Goal: Transaction & Acquisition: Download file/media

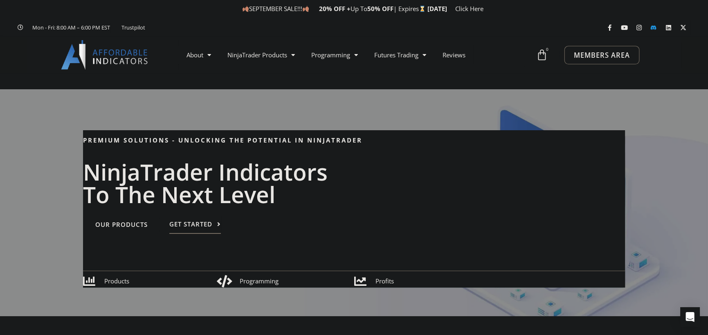
click at [622, 57] on span "MEMBERS AREA" at bounding box center [602, 55] width 56 height 7
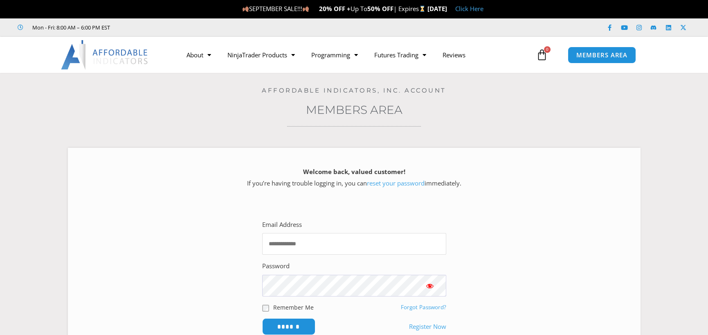
type input "**********"
click at [299, 328] on input "******" at bounding box center [289, 327] width 56 height 18
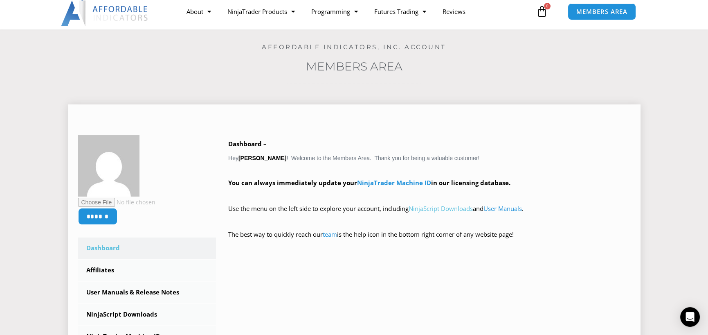
scroll to position [82, 0]
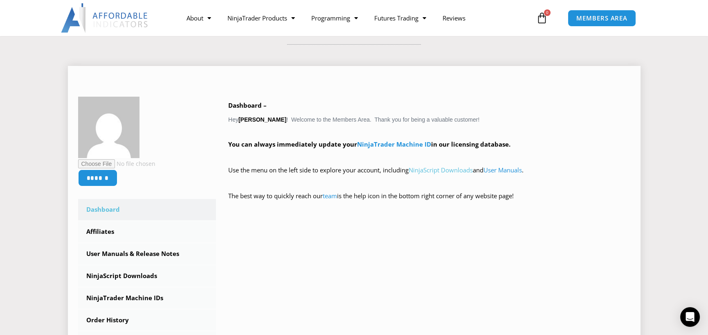
click at [438, 170] on link "NinjaScript Downloads" at bounding box center [441, 170] width 64 height 8
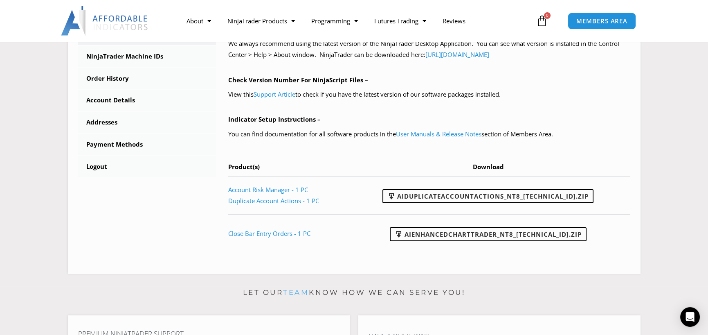
scroll to position [450, 0]
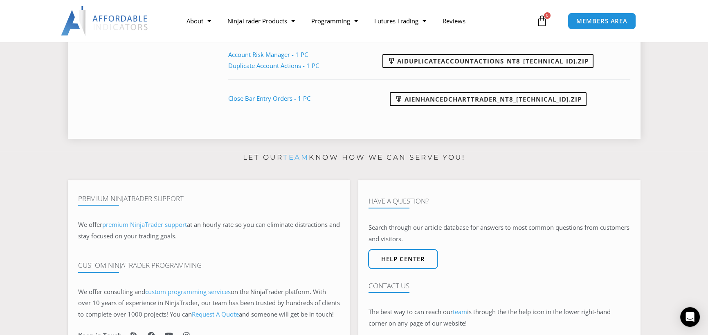
click at [456, 69] on td "AIDuplicateAccountActions_NT8_[TECHNICAL_ID].zip" at bounding box center [491, 60] width 278 height 38
click at [487, 63] on link "AIDuplicateAccountActions_NT8_[TECHNICAL_ID].zip" at bounding box center [488, 61] width 211 height 14
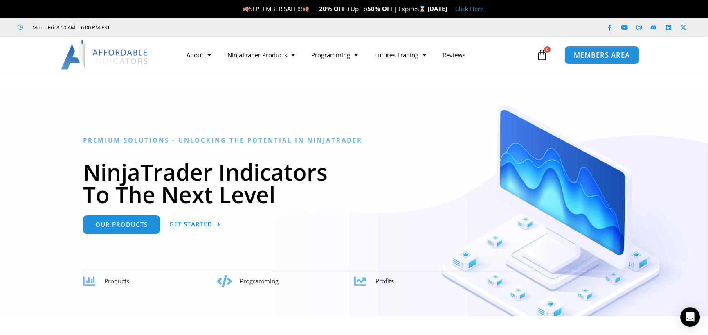
click at [623, 54] on span "MEMBERS AREA" at bounding box center [602, 55] width 56 height 7
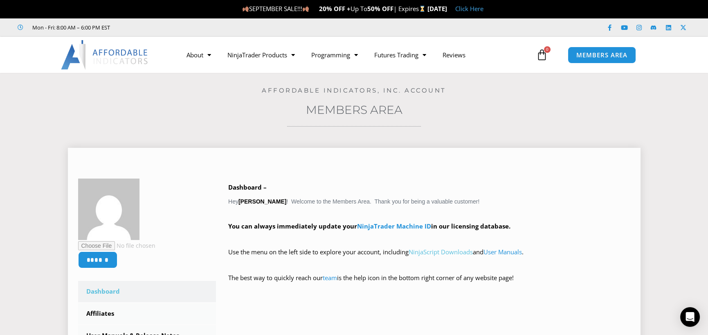
click at [436, 254] on link "NinjaScript Downloads" at bounding box center [441, 252] width 64 height 8
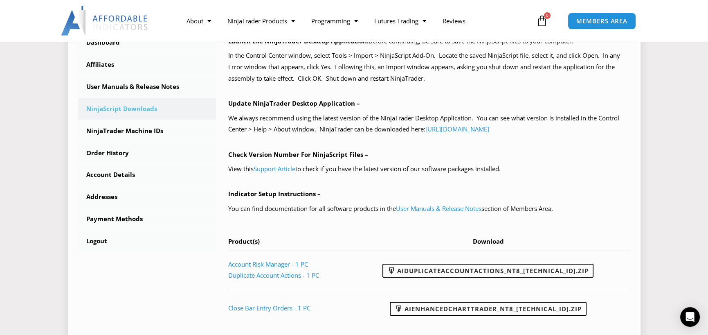
scroll to position [246, 0]
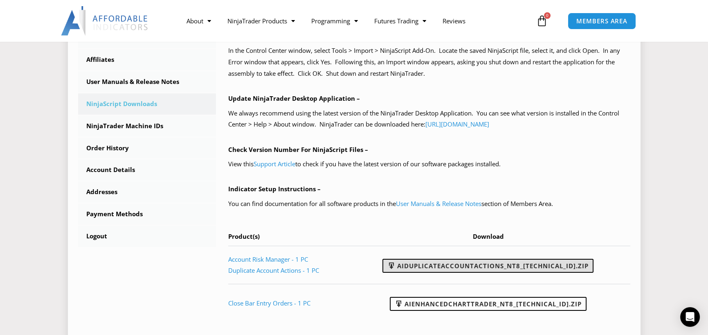
click at [439, 259] on link "AIDuplicateAccountActions_NT8_25.9.10.1.zip" at bounding box center [488, 266] width 211 height 14
